Goal: Find specific page/section

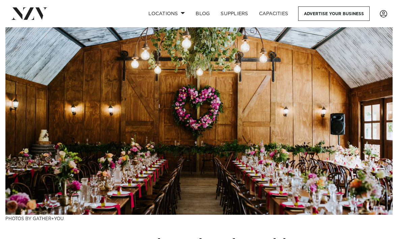
click at [162, 16] on link "Locations" at bounding box center [166, 13] width 47 height 14
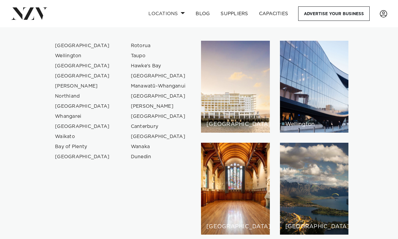
click at [62, 67] on link "[GEOGRAPHIC_DATA]" at bounding box center [83, 66] width 66 height 10
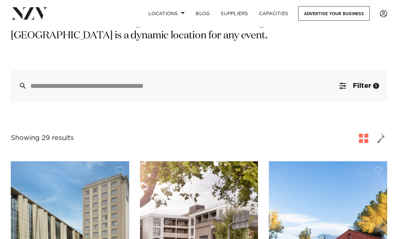
scroll to position [153, 0]
click at [347, 71] on button "Filter 1" at bounding box center [359, 86] width 56 height 32
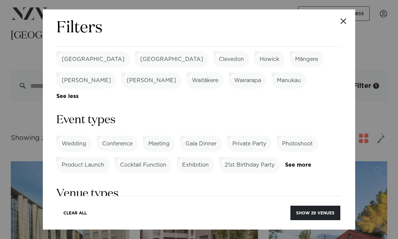
scroll to position [262, 0]
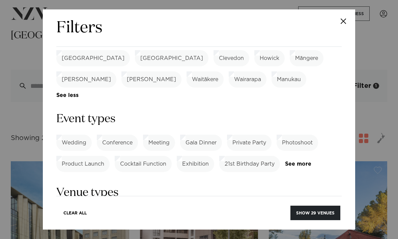
click at [76, 135] on label "Wedding" at bounding box center [73, 143] width 35 height 16
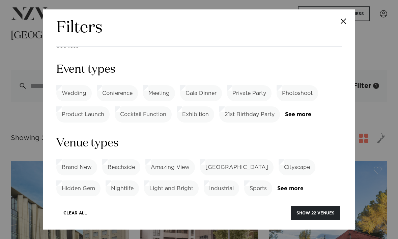
scroll to position [311, 0]
click at [296, 186] on link "See more" at bounding box center [303, 189] width 53 height 6
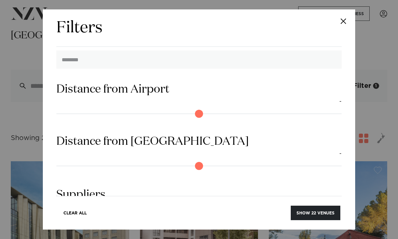
scroll to position [772, 0]
click at [318, 220] on button "Show 22 venues" at bounding box center [316, 213] width 50 height 14
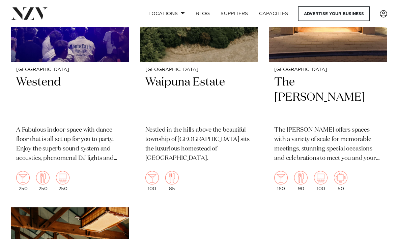
scroll to position [2103, 0]
